Goal: Task Accomplishment & Management: Use online tool/utility

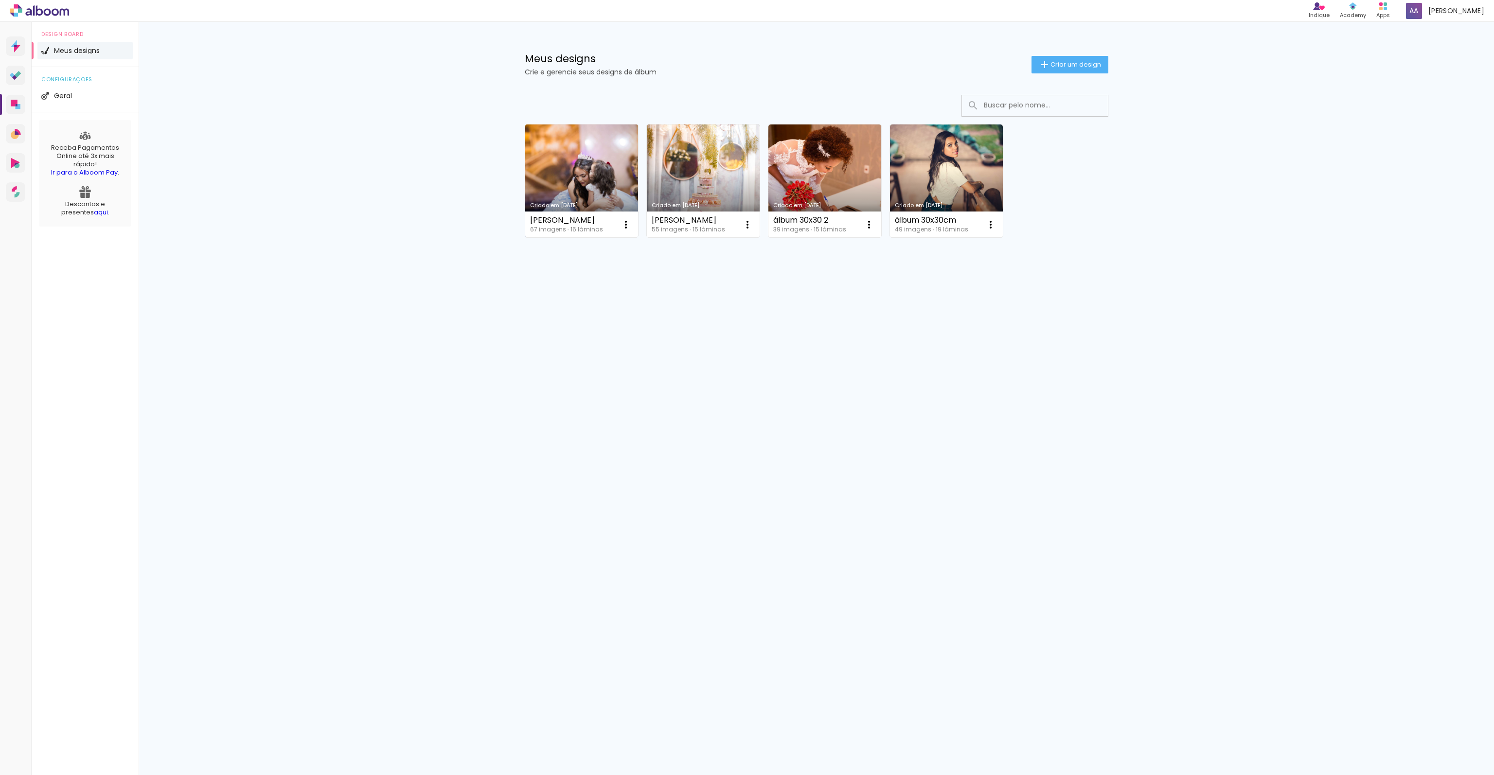
click at [579, 183] on link "Criado em [DATE]" at bounding box center [581, 180] width 113 height 113
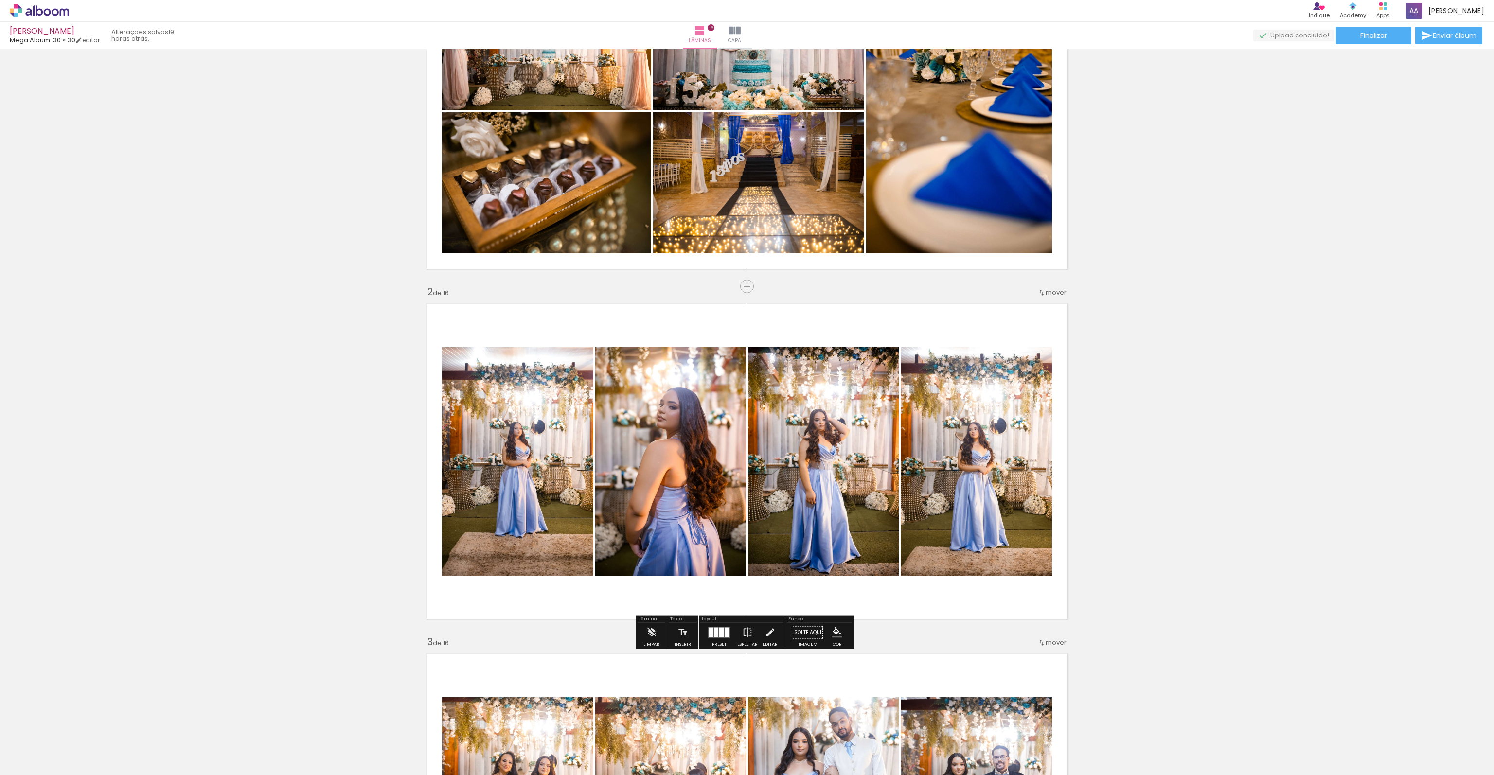
scroll to position [146, 0]
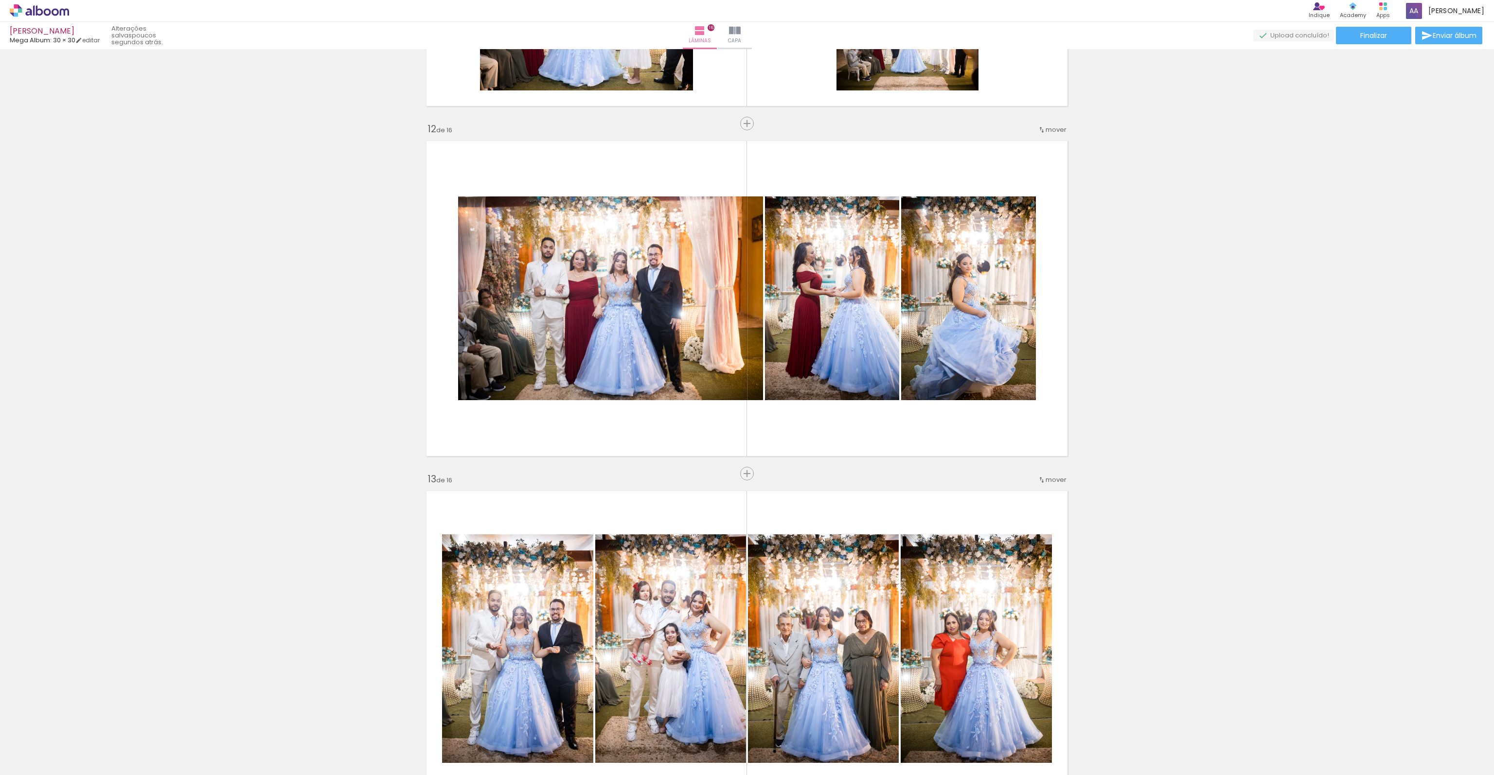
scroll to position [4084, 0]
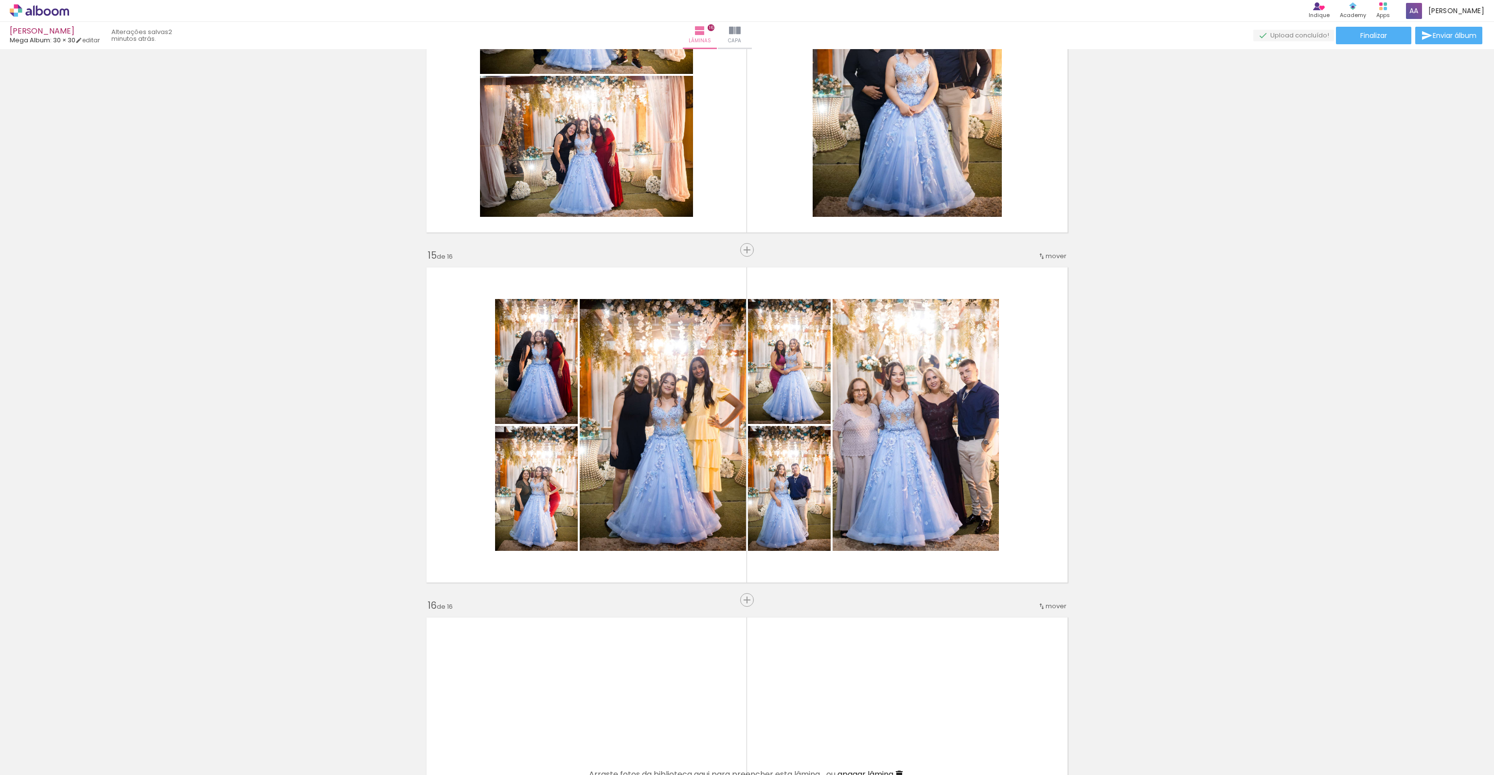
scroll to position [0, 2292]
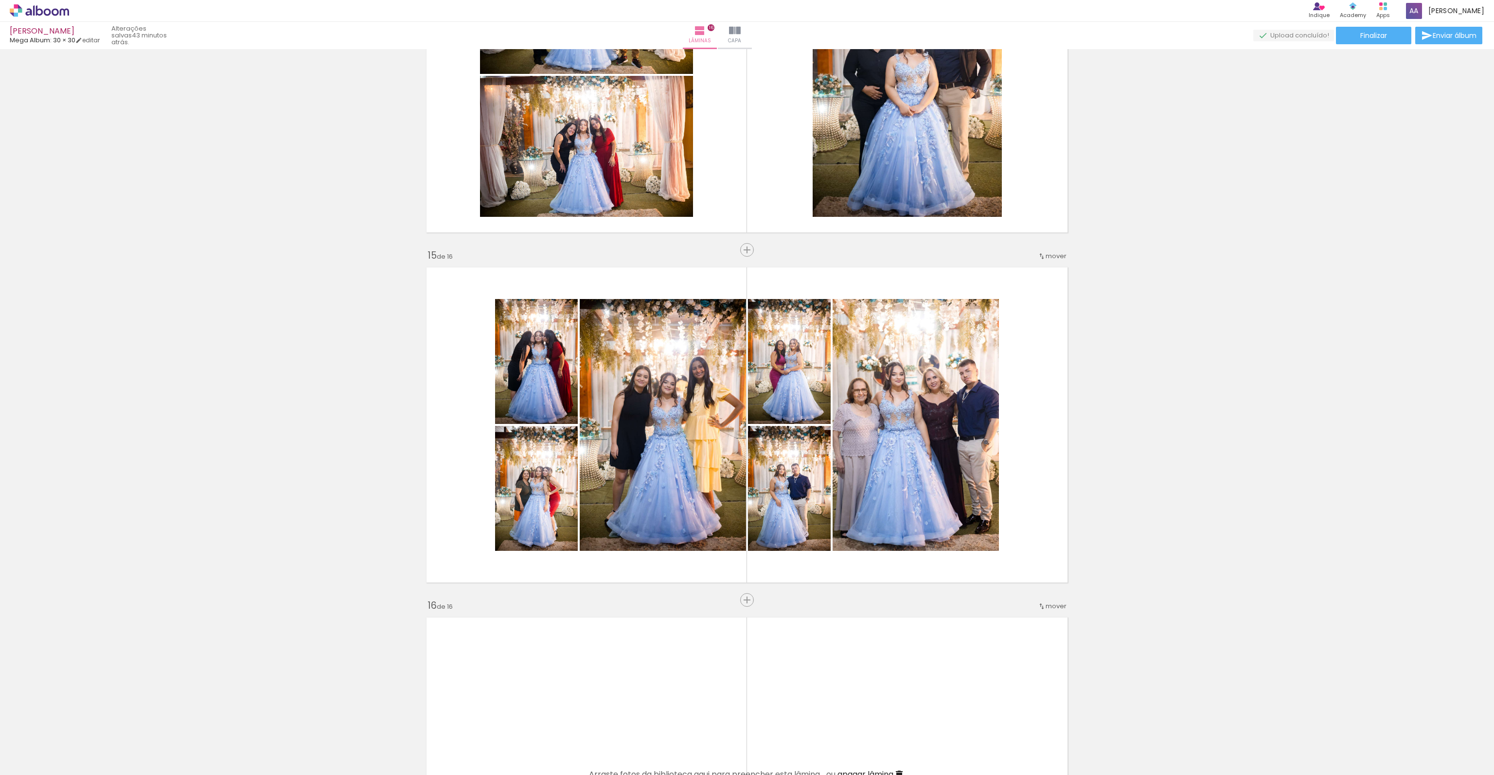
scroll to position [0, 2292]
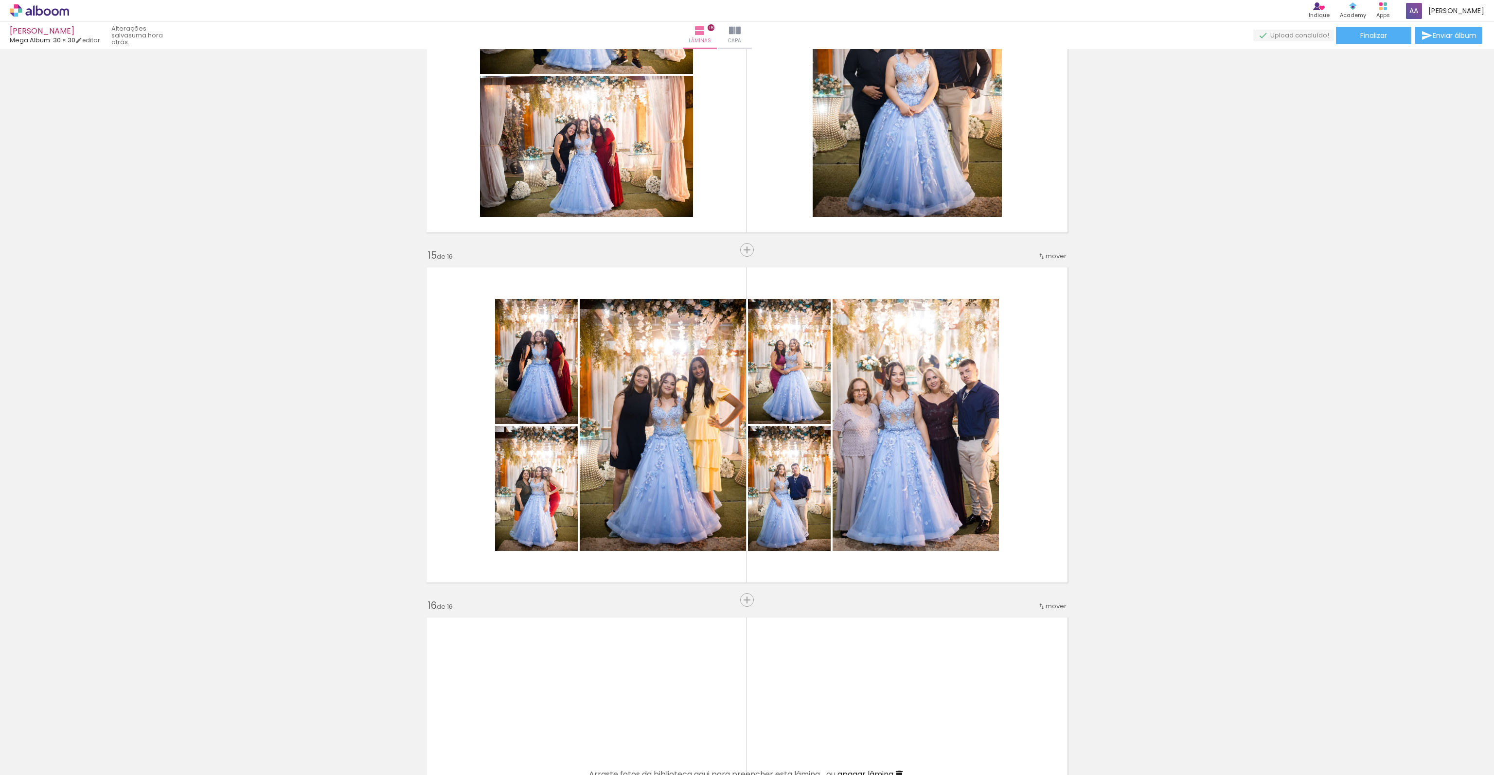
scroll to position [0, 2292]
